Goal: Task Accomplishment & Management: Use online tool/utility

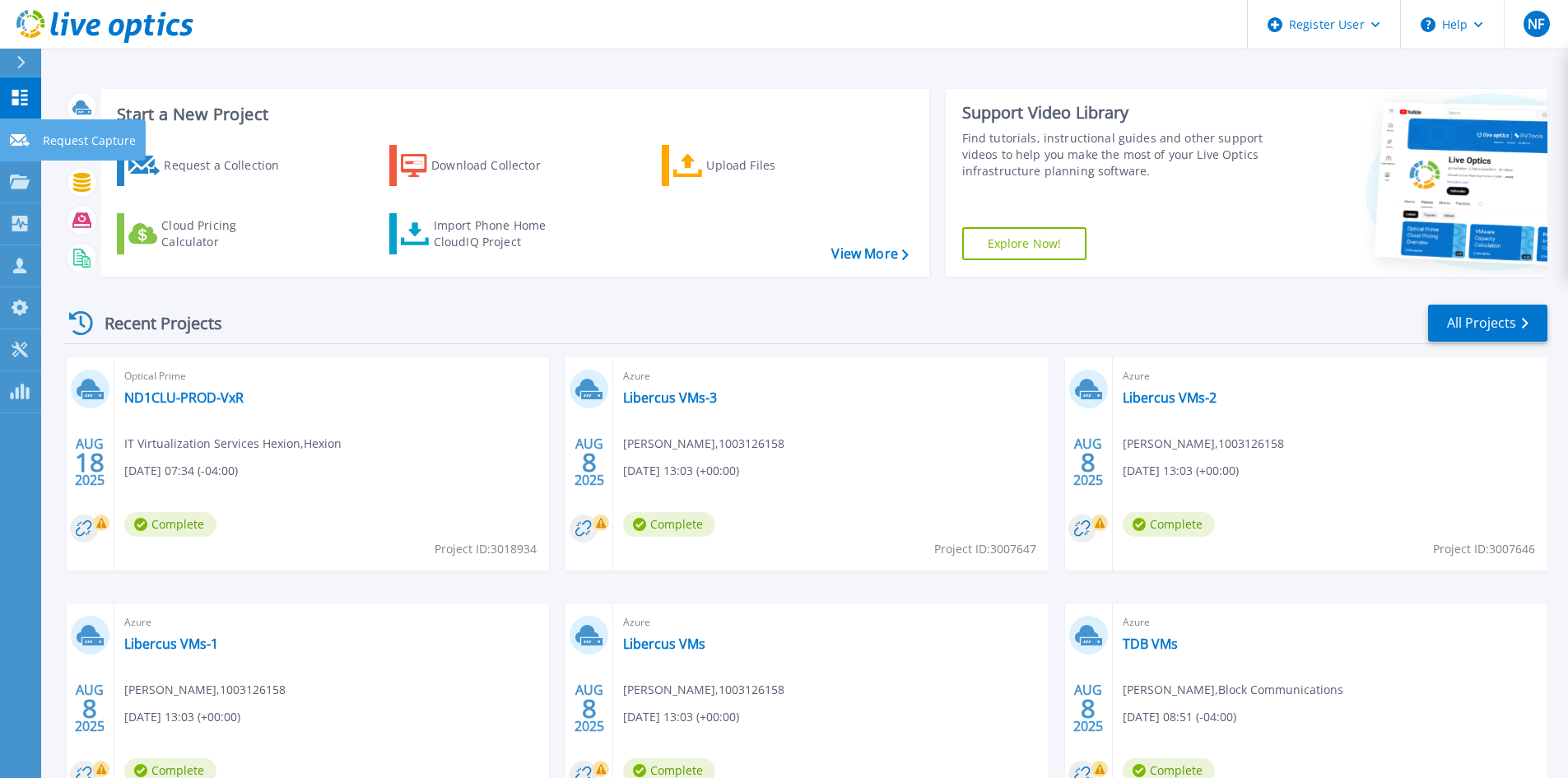
click at [18, 145] on icon at bounding box center [20, 140] width 20 height 13
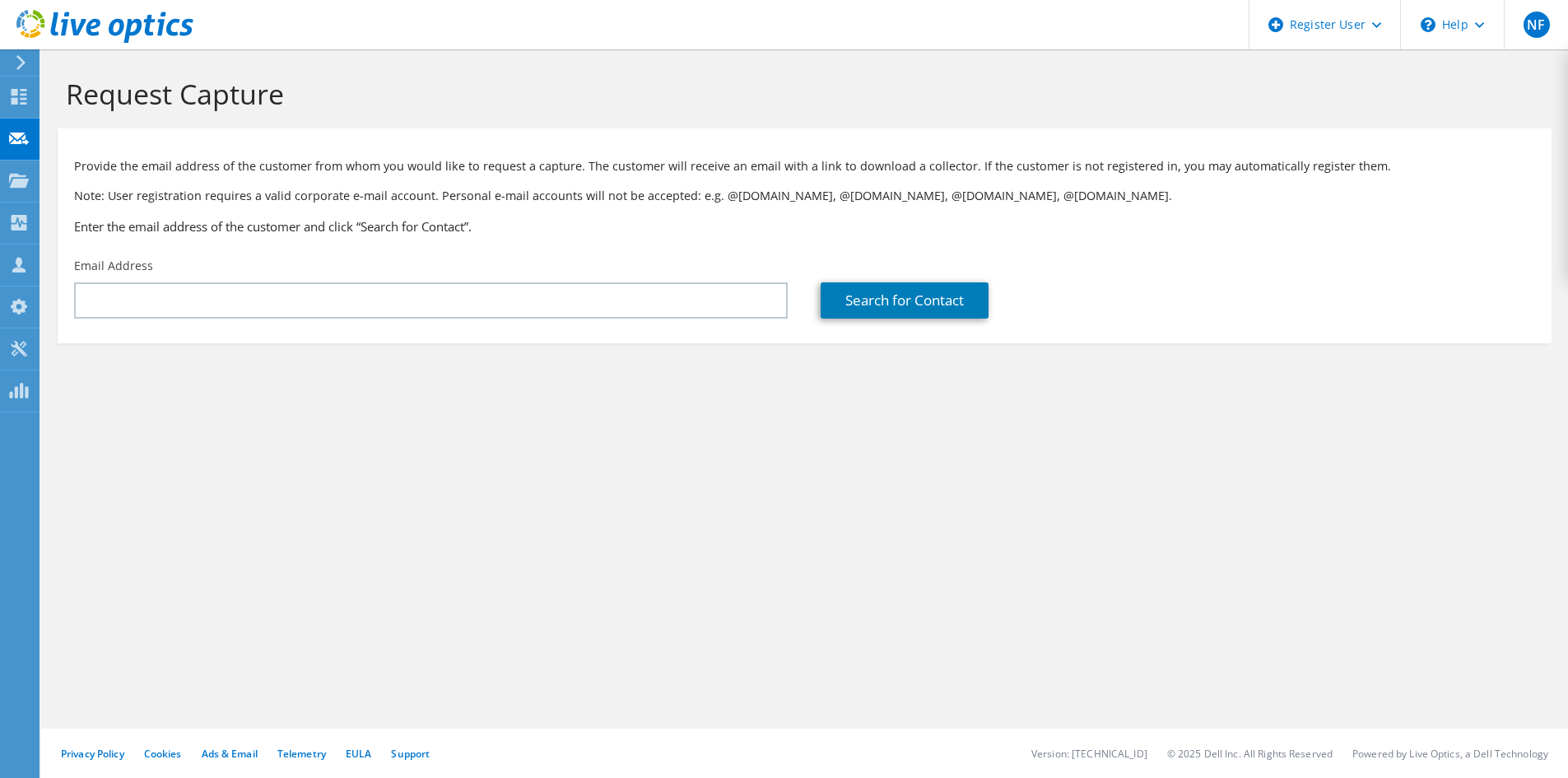
click at [17, 66] on icon at bounding box center [21, 63] width 13 height 15
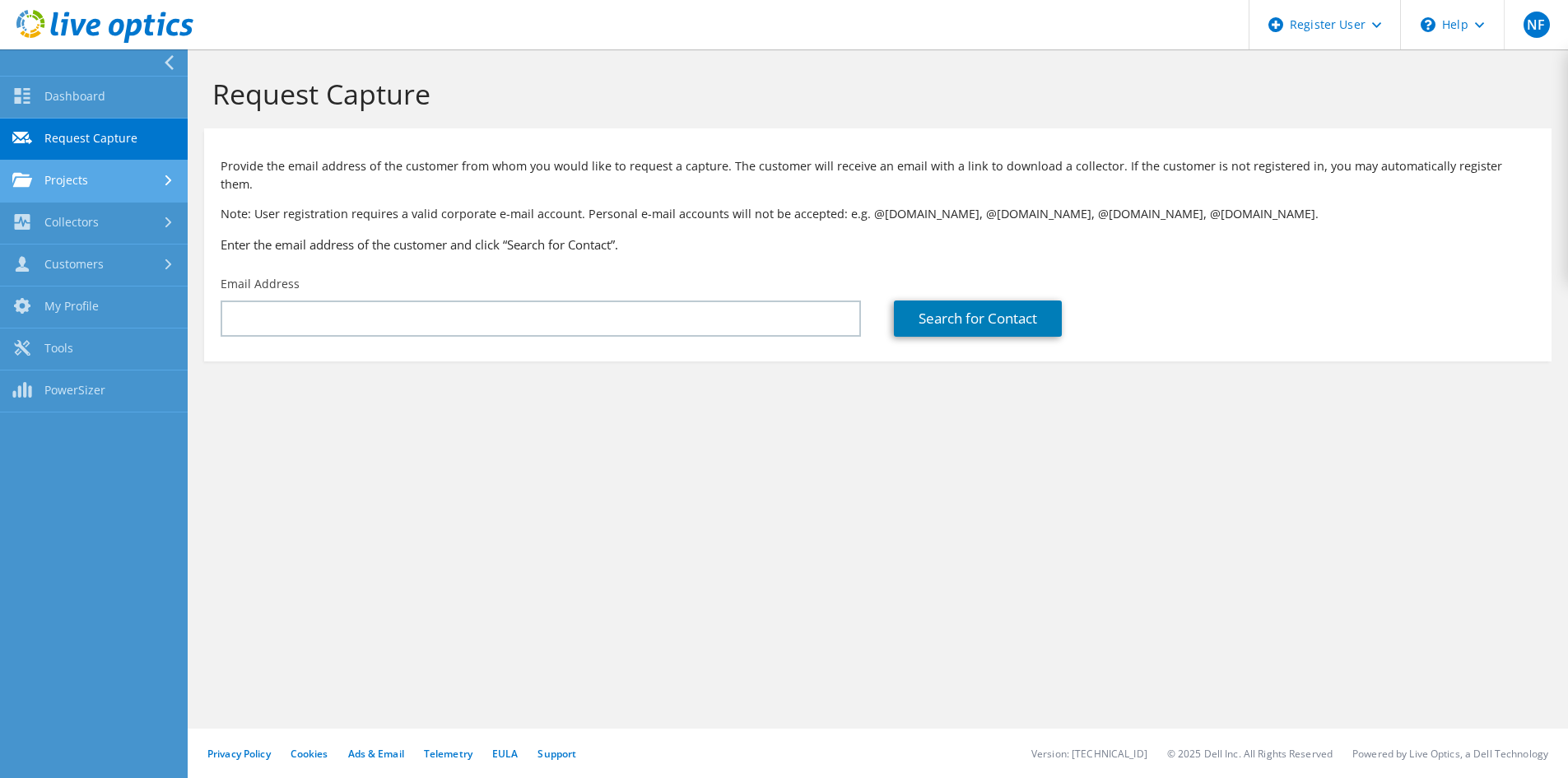
click at [107, 192] on link "Projects" at bounding box center [94, 182] width 188 height 42
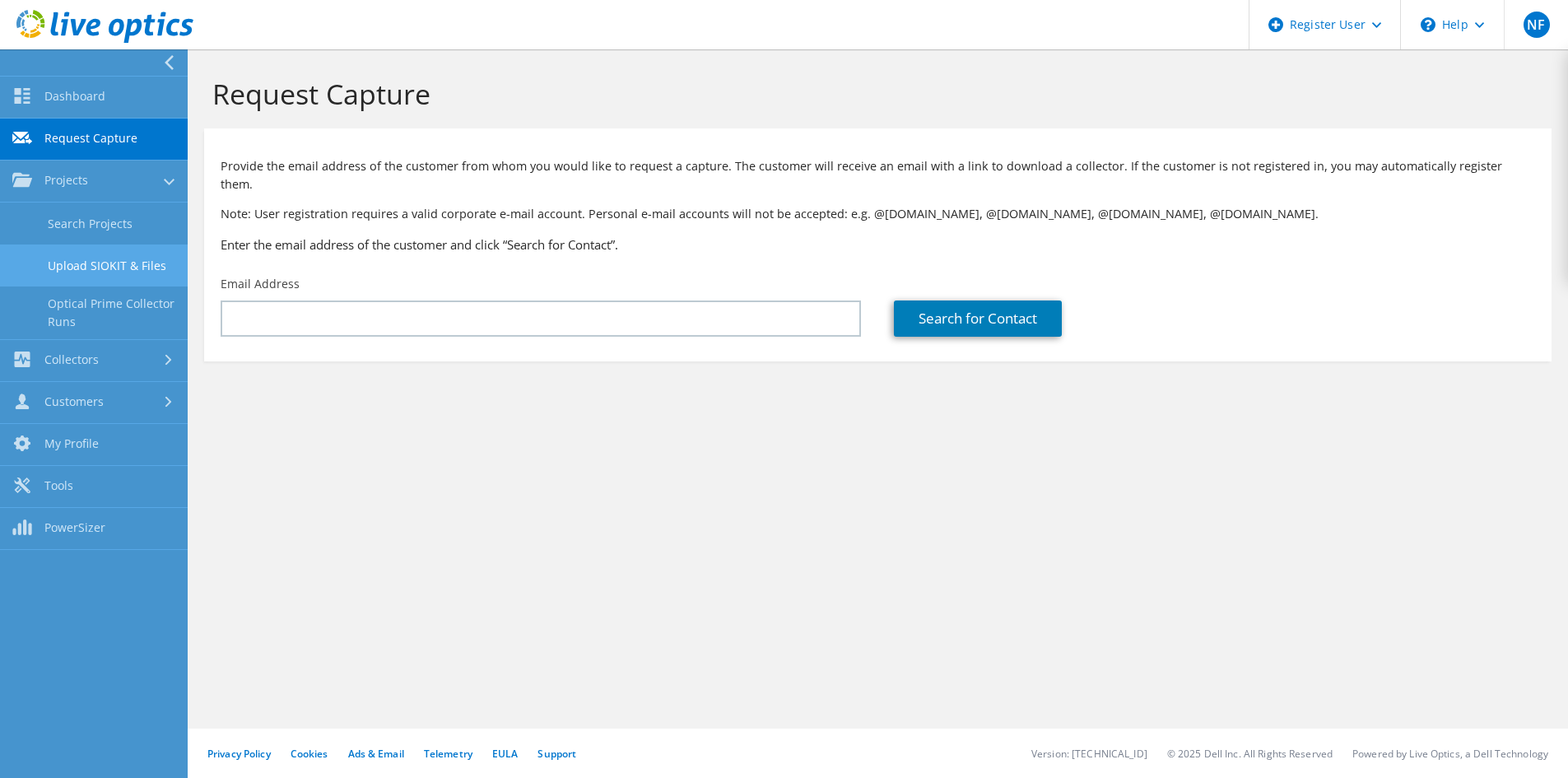
click at [114, 272] on link "Upload SIOKIT & Files" at bounding box center [94, 265] width 188 height 42
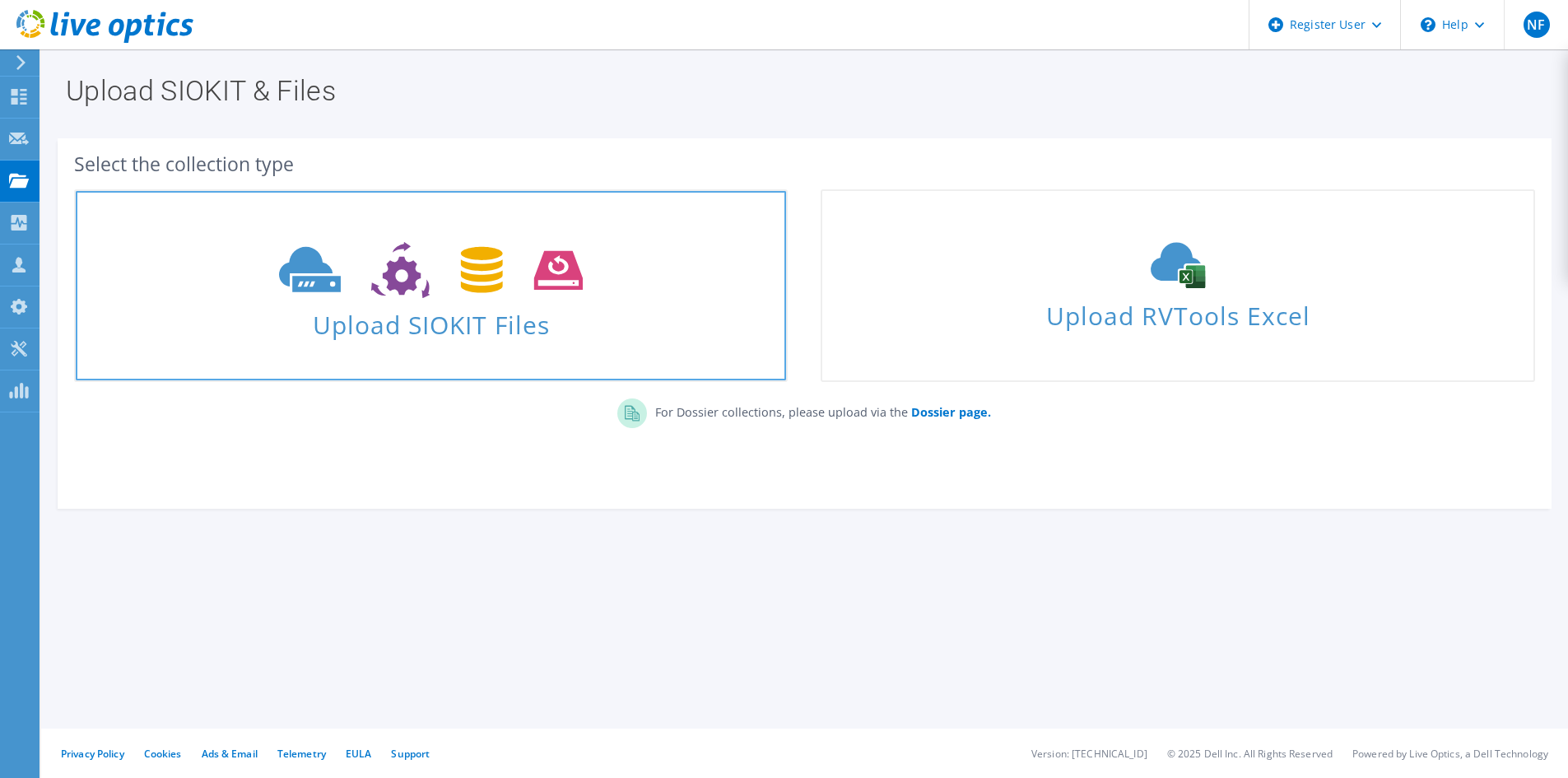
click at [391, 321] on span "Upload SIOKIT Files" at bounding box center [431, 320] width 710 height 35
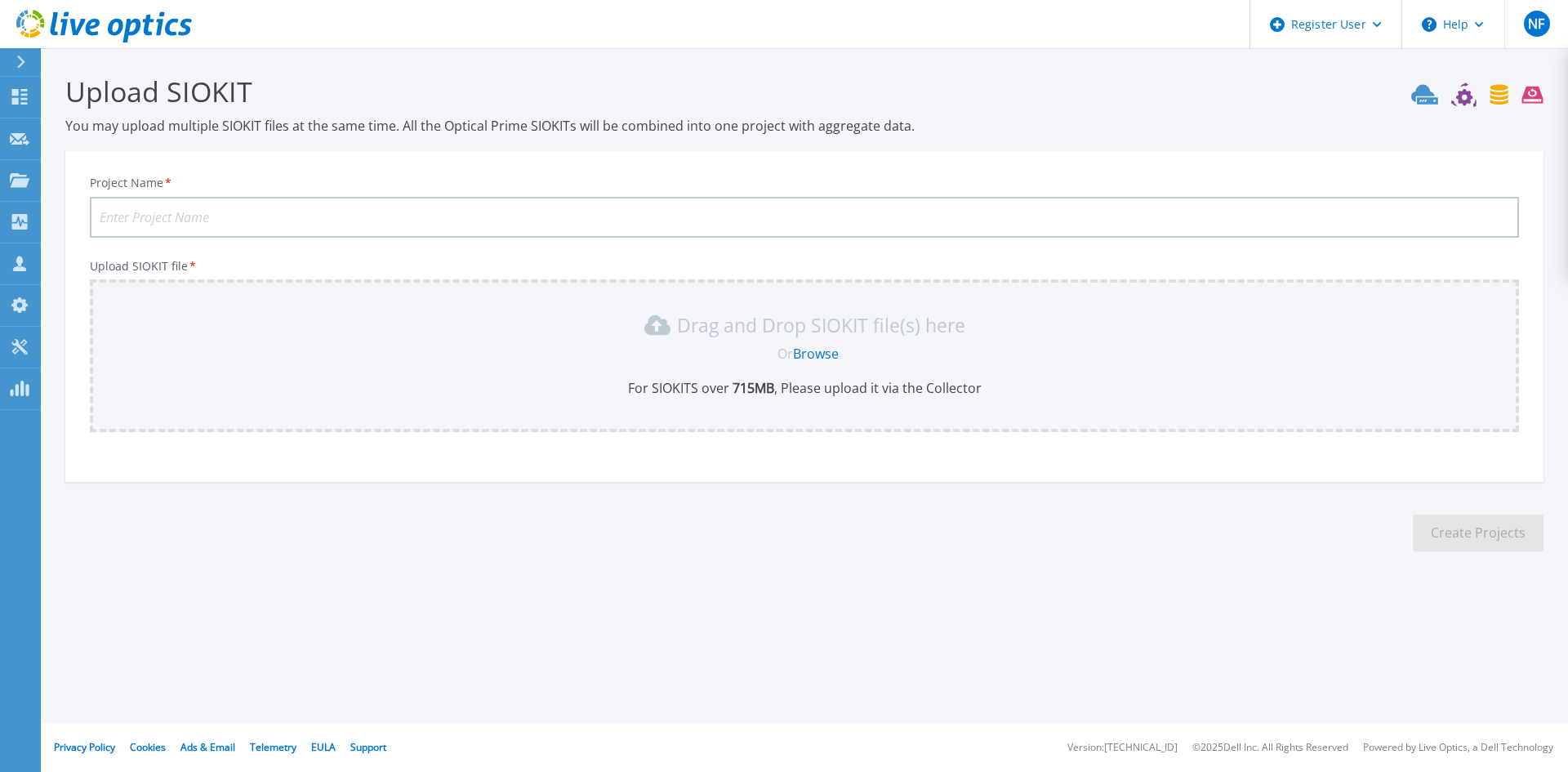
click at [619, 404] on div "Drag and Drop SIOKIT file(s) here Or Browse For SIOKITS over 715 MB , Please up…" at bounding box center [804, 356] width 1429 height 153
click at [833, 356] on link "Browse" at bounding box center [815, 354] width 46 height 18
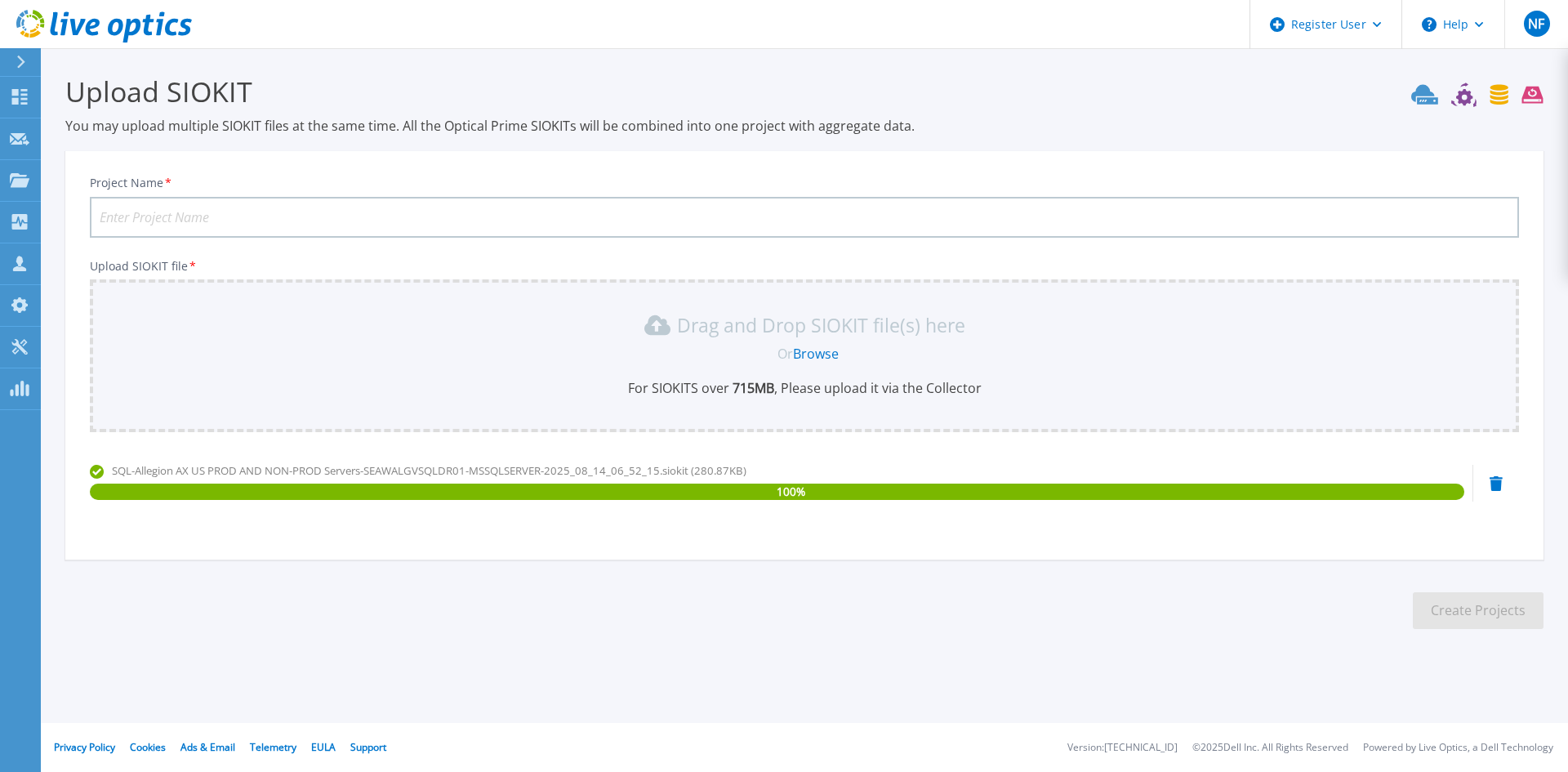
click at [368, 215] on input "Project Name *" at bounding box center [804, 217] width 1429 height 41
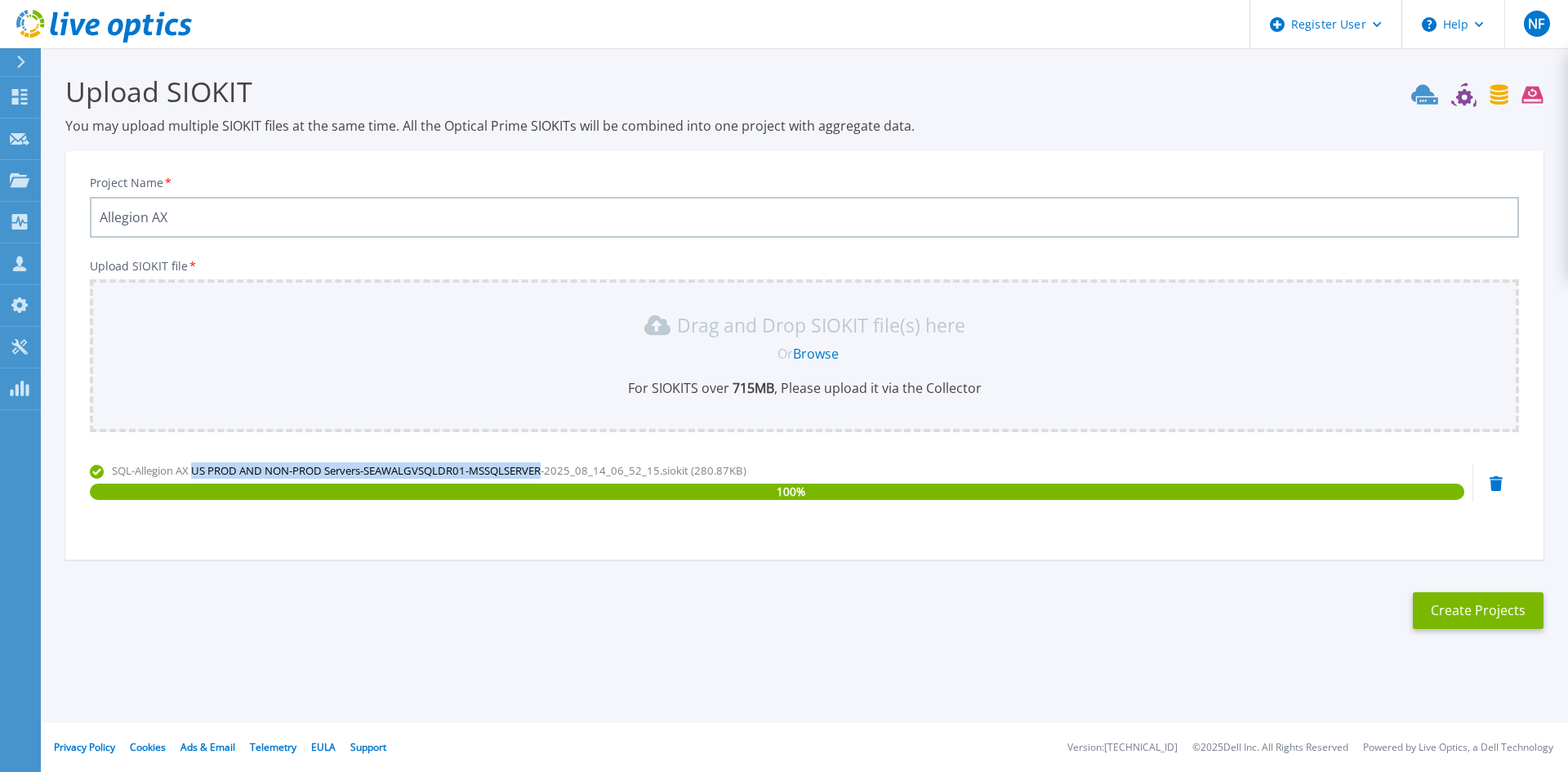
drag, startPoint x: 198, startPoint y: 473, endPoint x: 546, endPoint y: 474, distance: 348.0
click at [546, 474] on span "SQL-Allegion AX US PROD AND NON-PROD Servers-SEAWALGVSQLDR01-MSSQLSERVER-2025_0…" at bounding box center [430, 470] width 635 height 15
copy span "US PROD AND NON-PROD Servers-SEAWALGVSQLDR01-MSSQLSERVER"
click at [288, 218] on input "Allegion AX" at bounding box center [804, 217] width 1429 height 41
paste input "US PROD AND NON-PROD Servers-SEAWALGVSQLDR01-MSSQLSERVER"
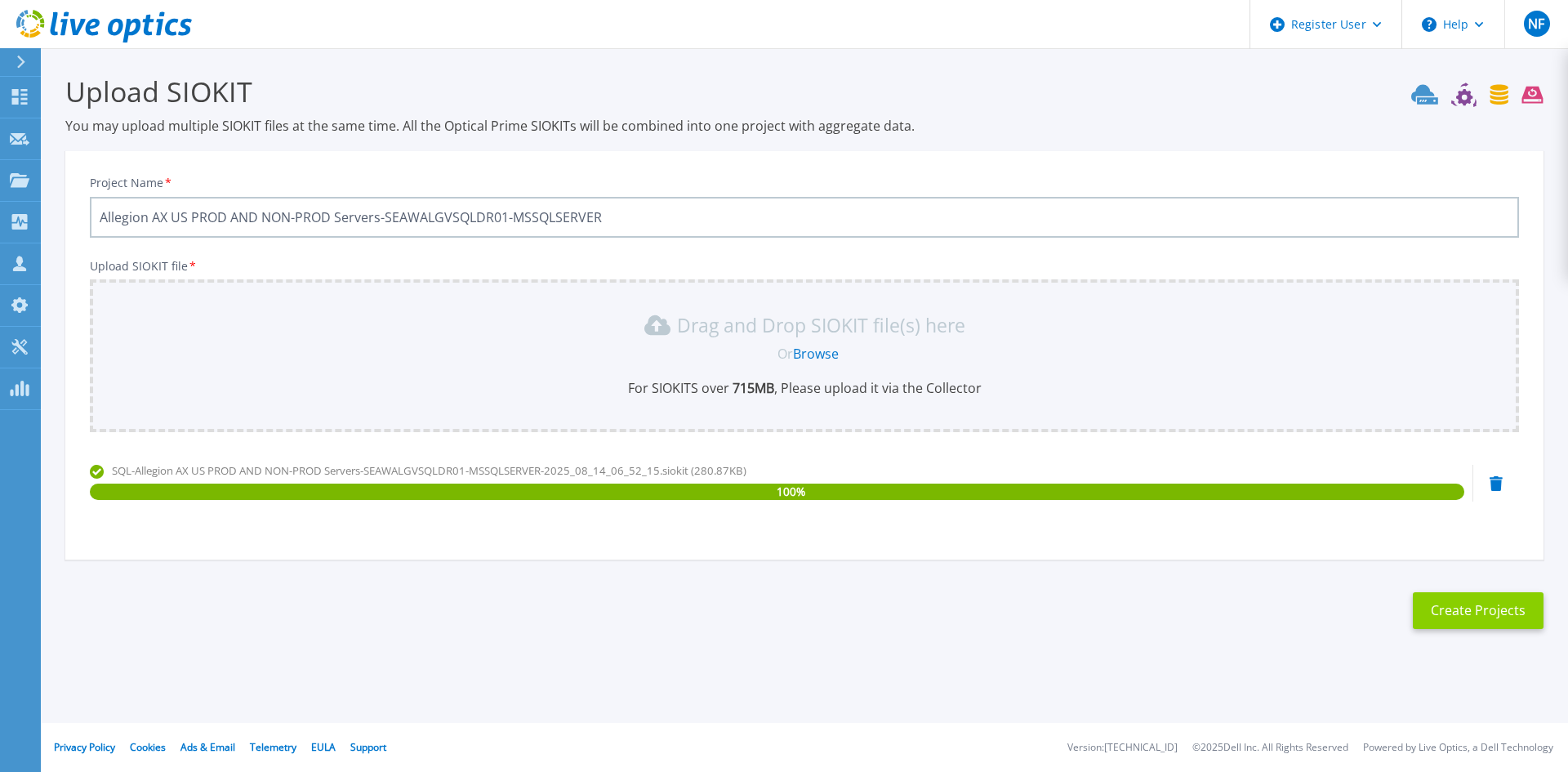
type input "Allegion AX US PROD AND NON-PROD Servers-SEAWALGVSQLDR01-MSSQLSERVER"
click at [1495, 621] on button "Create Projects" at bounding box center [1477, 611] width 130 height 37
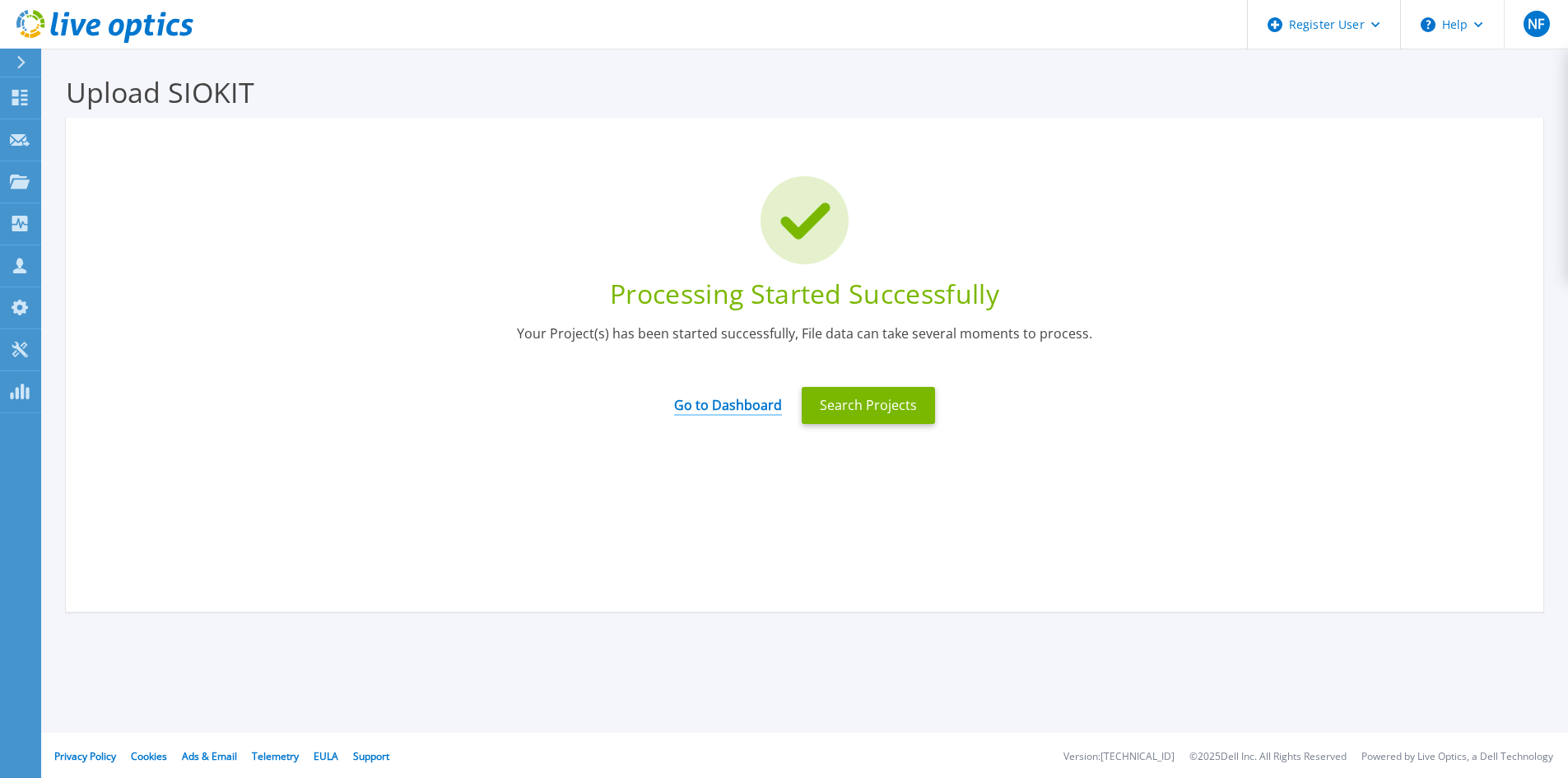
click at [709, 412] on link "Go to Dashboard" at bounding box center [728, 399] width 108 height 32
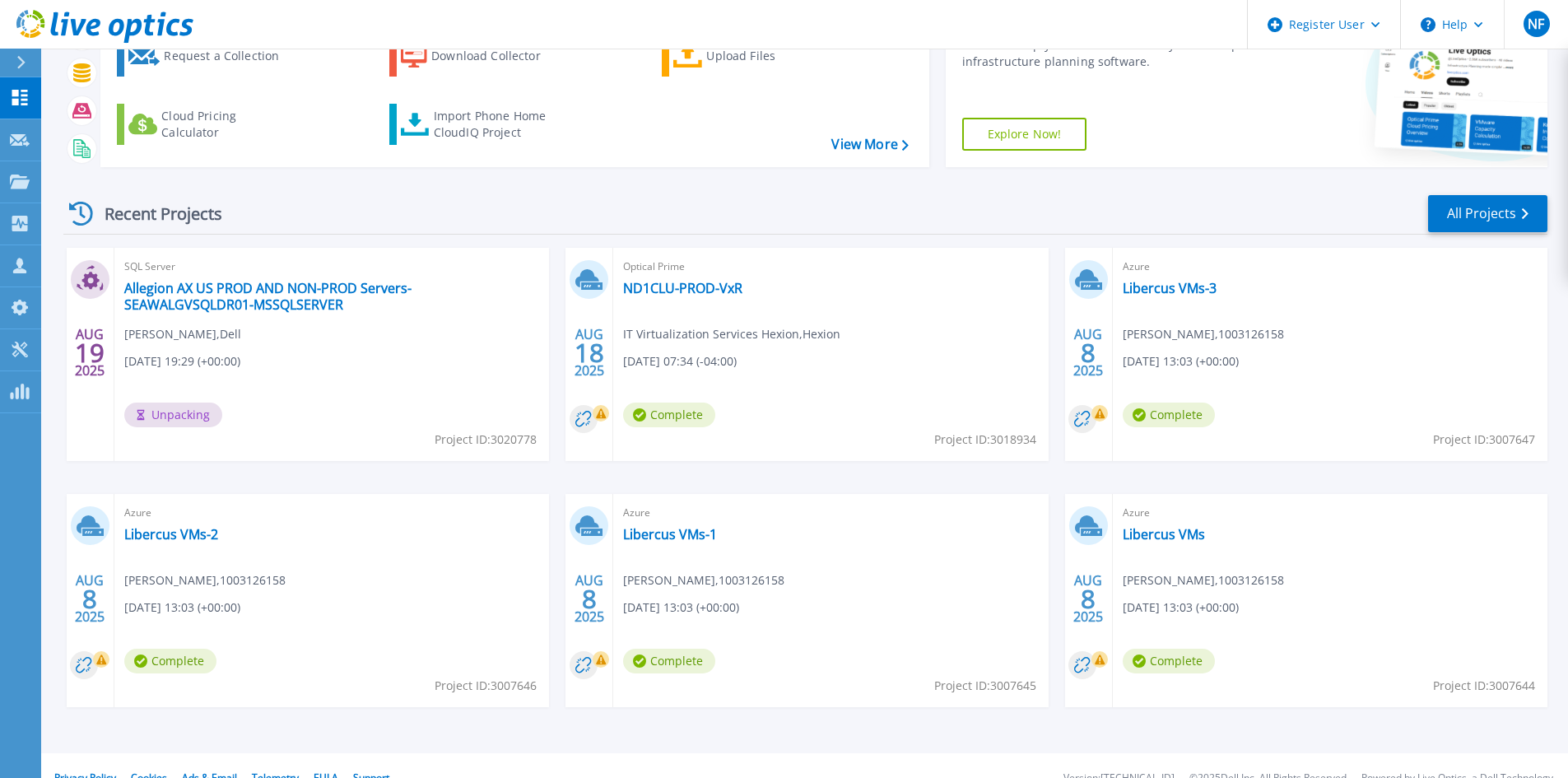
scroll to position [134, 0]
